Goal: Information Seeking & Learning: Learn about a topic

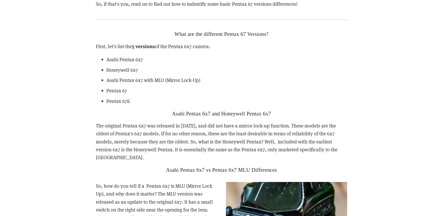
scroll to position [839, 0]
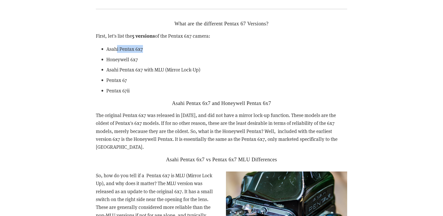
drag, startPoint x: 159, startPoint y: 52, endPoint x: 168, endPoint y: 53, distance: 9.2
click at [168, 53] on p "Asahi Pentax 6x7" at bounding box center [226, 49] width 241 height 8
drag, startPoint x: 105, startPoint y: 113, endPoint x: 234, endPoint y: 106, distance: 129.4
click at [183, 111] on p "The original Pentax 6x7 was released in [DATE], and did not have a mirror lock-…" at bounding box center [222, 131] width 252 height 40
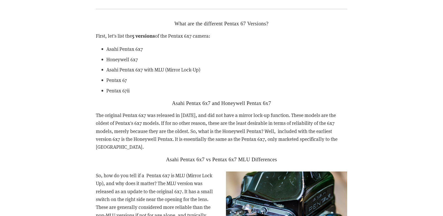
click at [234, 106] on h2 "Asahi Pentax 6x7 and Honeywell Pentax 6x7" at bounding box center [222, 103] width 252 height 6
drag, startPoint x: 235, startPoint y: 112, endPoint x: 285, endPoint y: 111, distance: 50.1
click at [285, 111] on p "The original Pentax 6x7 was released in [DATE], and did not have a mirror lock-…" at bounding box center [222, 131] width 252 height 40
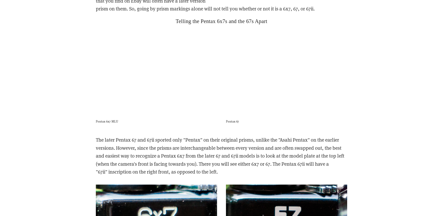
scroll to position [1337, 0]
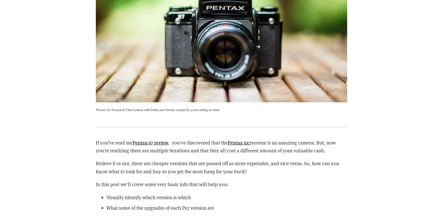
scroll to position [629, 0]
